Goal: Use online tool/utility: Utilize a website feature to perform a specific function

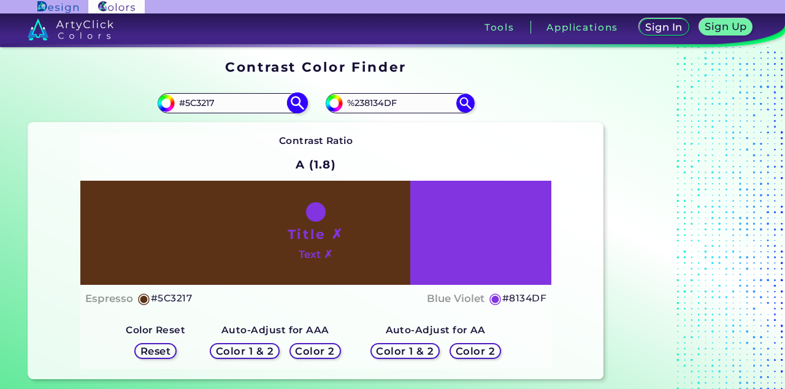
click at [229, 104] on input "#5C3217" at bounding box center [232, 103] width 114 height 17
type input "#4b78bf"
click at [292, 107] on img at bounding box center [296, 103] width 21 height 21
type input "#4b78bf"
type input "#4B78BF"
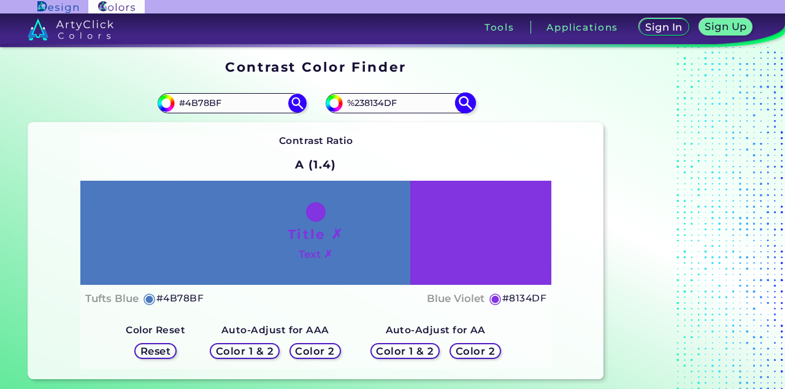
click at [414, 103] on input "%238134DF" at bounding box center [400, 103] width 114 height 17
type input "%"
click at [463, 102] on img at bounding box center [464, 103] width 21 height 21
click at [362, 103] on input at bounding box center [400, 103] width 114 height 17
click at [322, 348] on h5 "Color 2" at bounding box center [314, 351] width 41 height 10
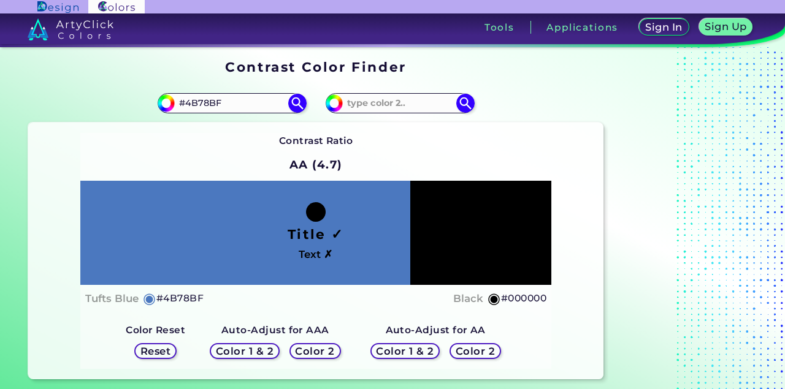
click at [170, 351] on h5 "Reset" at bounding box center [156, 350] width 28 height 9
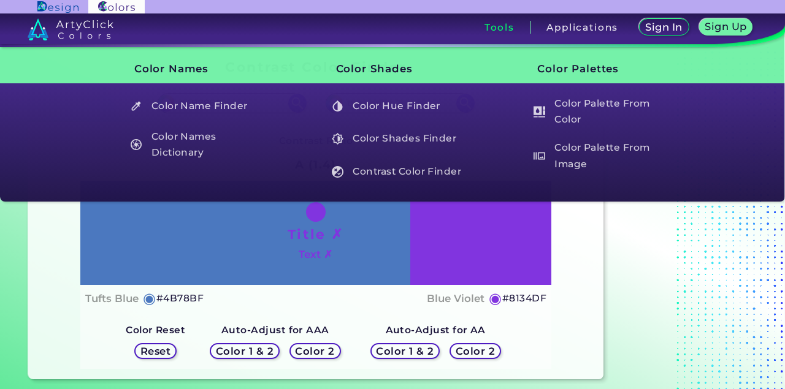
click at [511, 32] on h3 "Tools" at bounding box center [499, 27] width 30 height 9
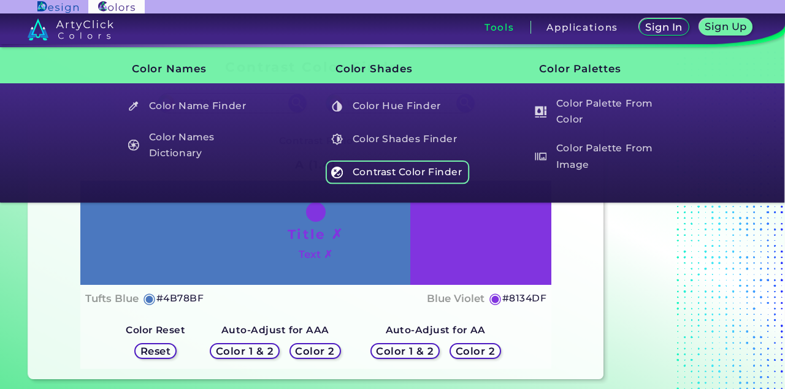
click at [433, 173] on h5 "Contrast Color Finder" at bounding box center [398, 172] width 144 height 23
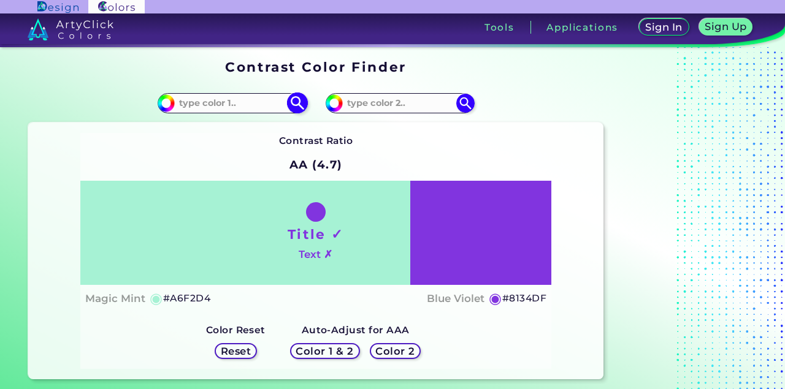
click at [211, 104] on input at bounding box center [232, 103] width 114 height 17
type input "4b78bf"
click at [297, 106] on img at bounding box center [296, 103] width 21 height 21
type input "#4b78bf"
type input "#4B78BF"
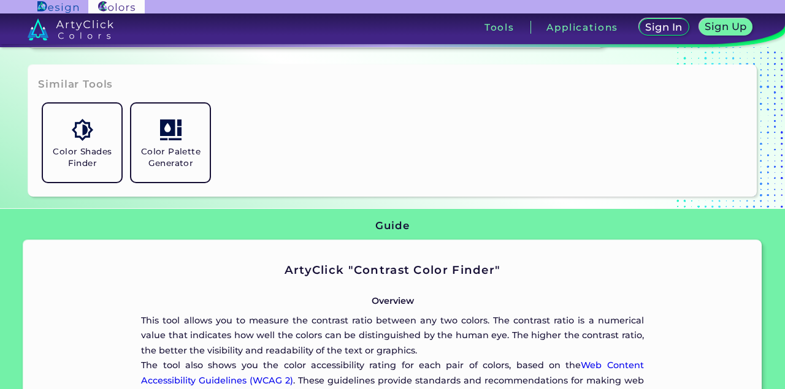
scroll to position [271, 0]
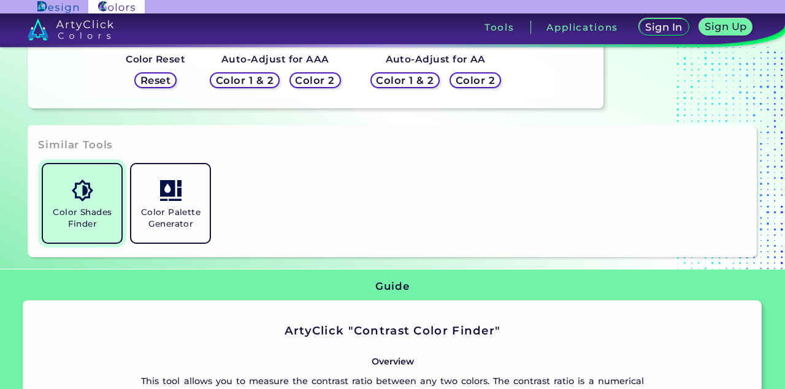
click at [105, 189] on link "Color Shades Finder" at bounding box center [82, 203] width 88 height 88
